Goal: Navigation & Orientation: Go to known website

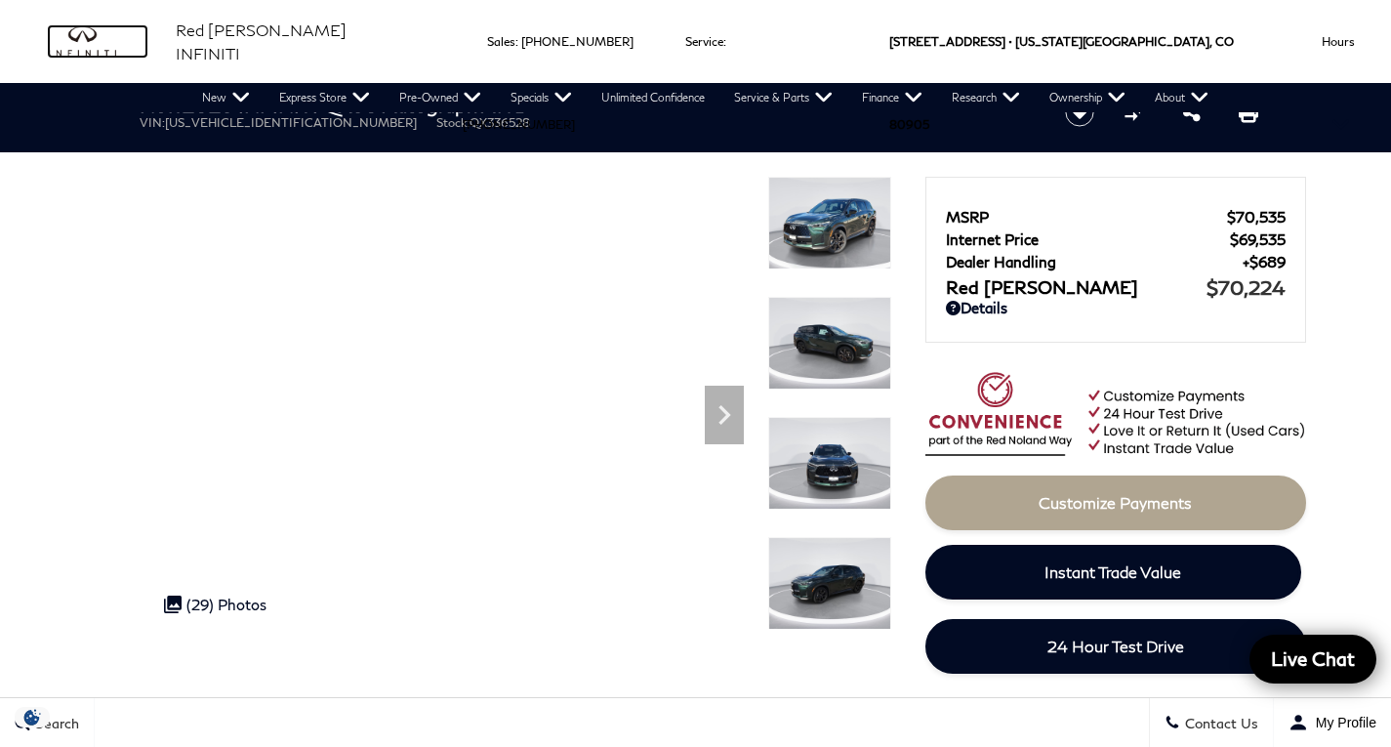
click at [81, 35] on img "infiniti" at bounding box center [98, 41] width 98 height 31
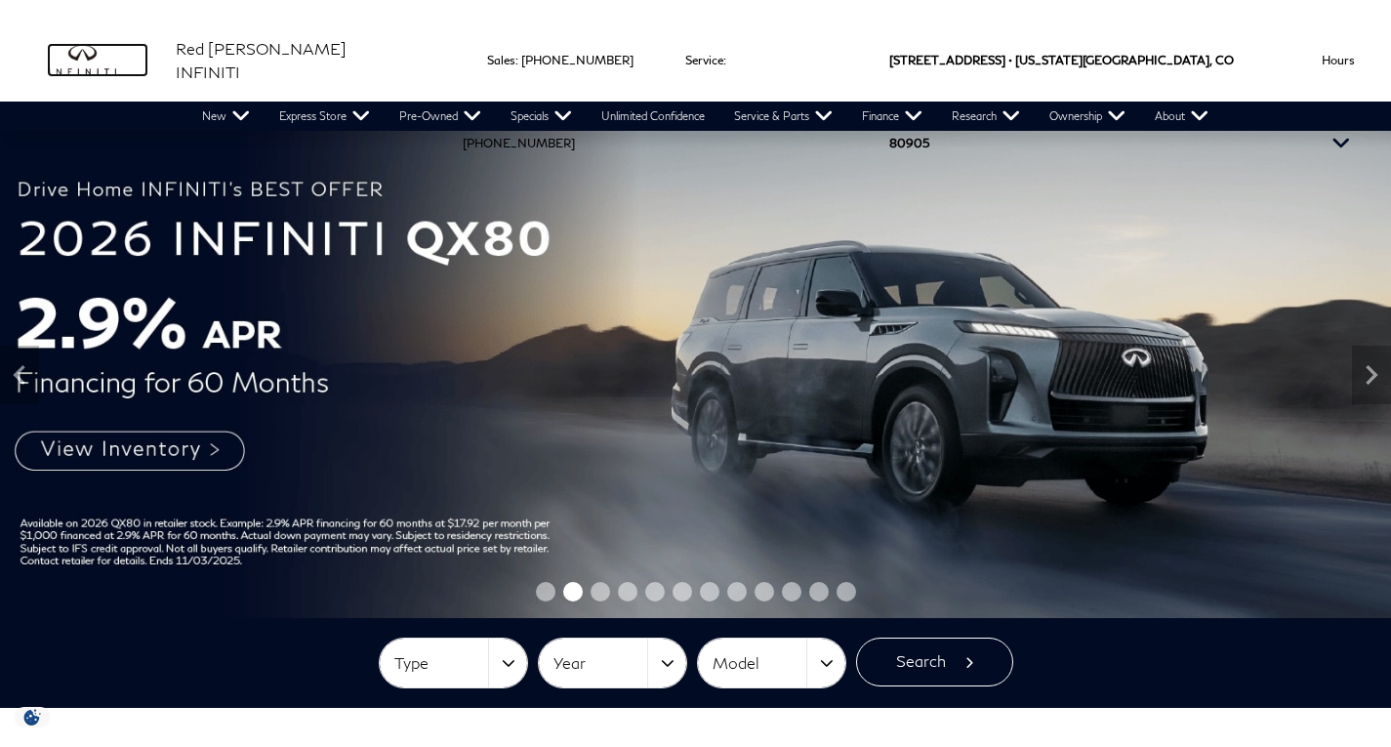
click at [100, 61] on img "infiniti" at bounding box center [98, 60] width 98 height 31
